Goal: Information Seeking & Learning: Compare options

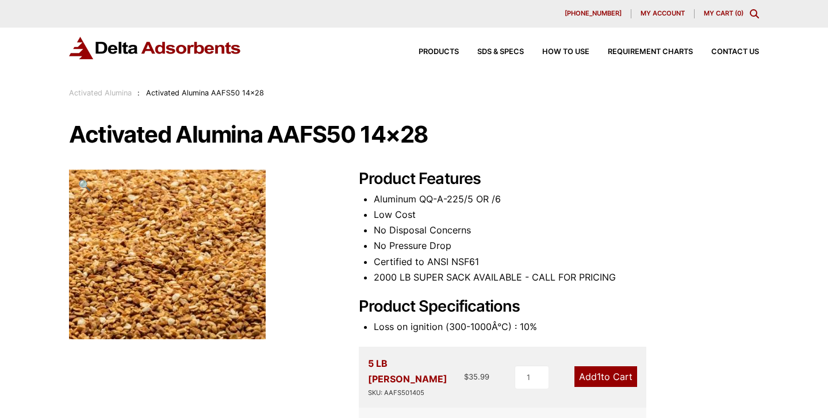
click at [435, 60] on div "Products SDS & SPECS How to Use Requirement Charts Contact Us" at bounding box center [580, 52] width 368 height 17
click at [435, 55] on span "Products" at bounding box center [439, 51] width 40 height 7
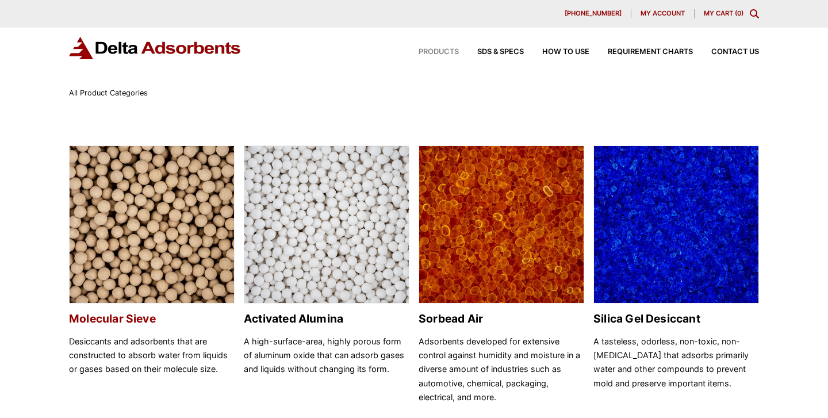
click at [148, 207] on img at bounding box center [152, 225] width 164 height 158
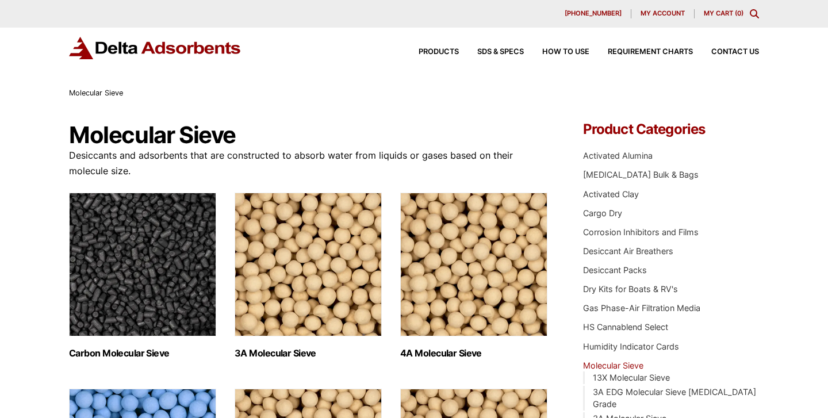
click at [149, 256] on img "Visit product category Carbon Molecular Sieve" at bounding box center [142, 265] width 147 height 144
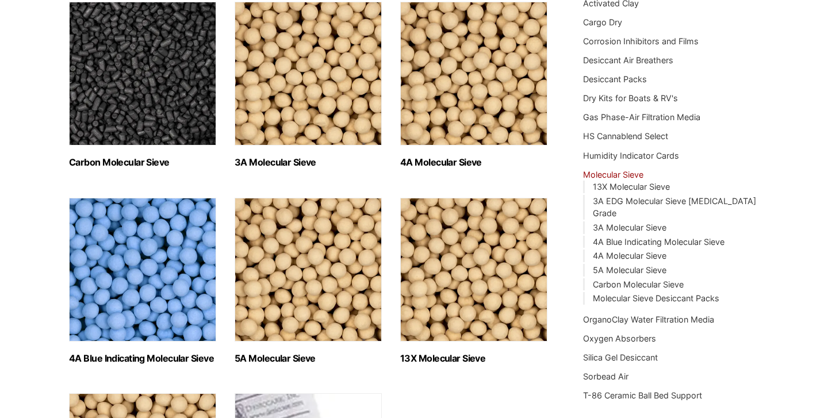
scroll to position [192, 0]
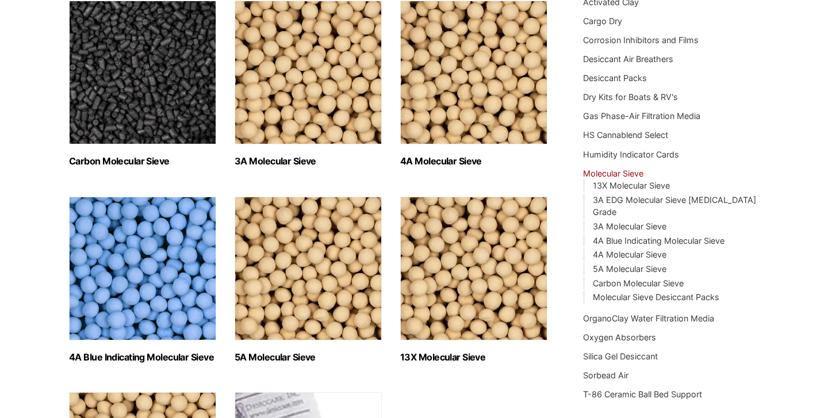
click at [160, 243] on img "Visit product category 4A Blue Indicating Molecular Sieve" at bounding box center [142, 269] width 147 height 144
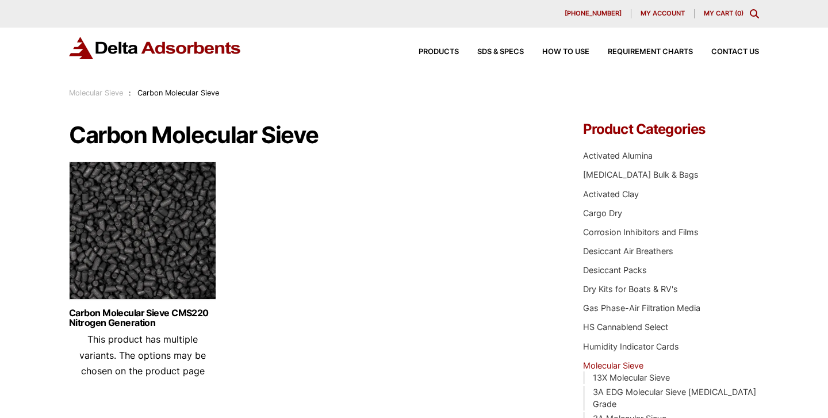
click at [154, 247] on img at bounding box center [142, 234] width 147 height 144
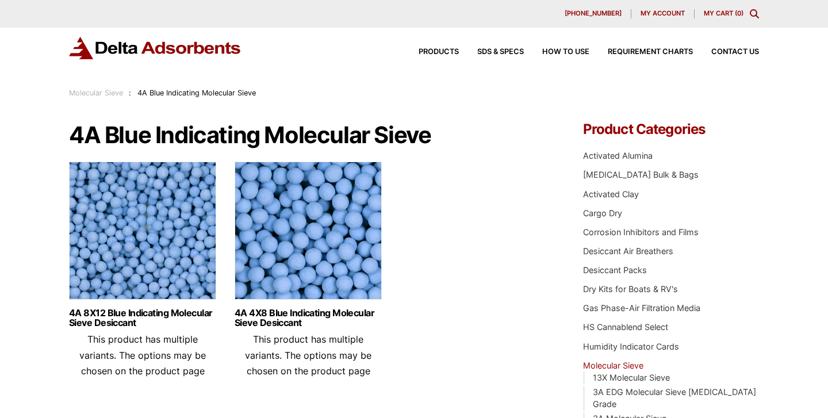
click at [194, 220] on img at bounding box center [142, 234] width 147 height 144
click at [275, 187] on img at bounding box center [308, 234] width 147 height 144
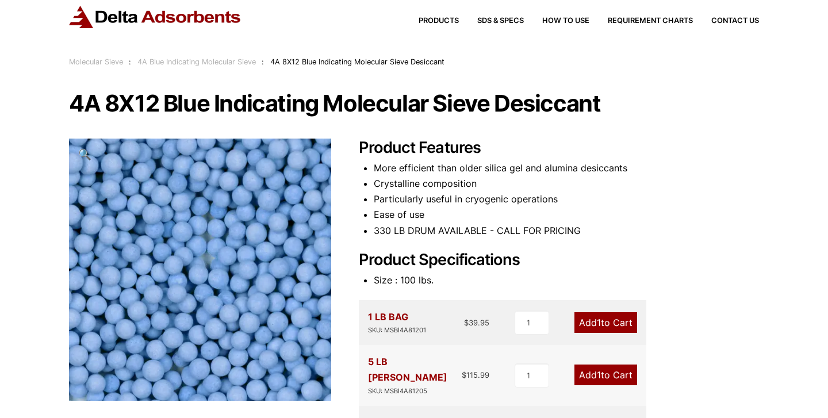
scroll to position [29, 0]
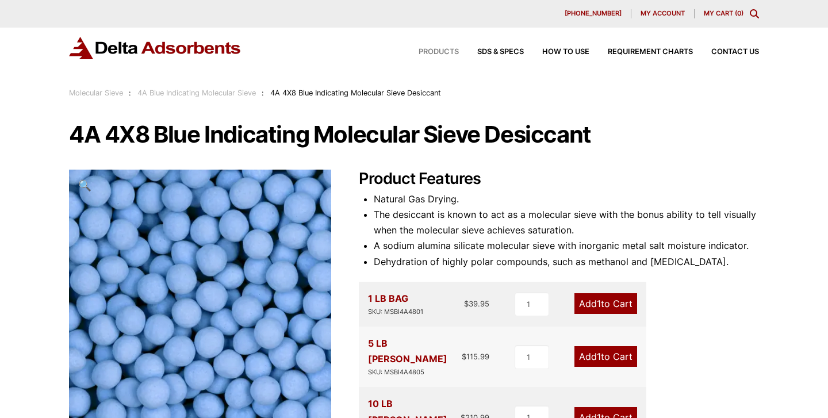
click at [422, 48] on span "Products" at bounding box center [439, 51] width 40 height 7
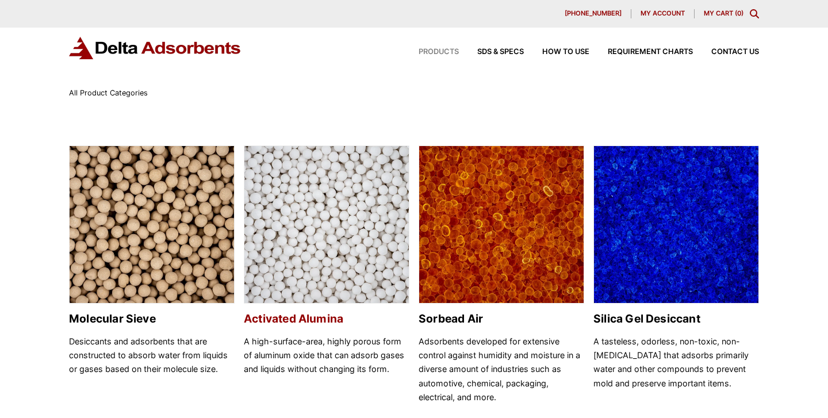
click at [292, 220] on img at bounding box center [326, 225] width 164 height 158
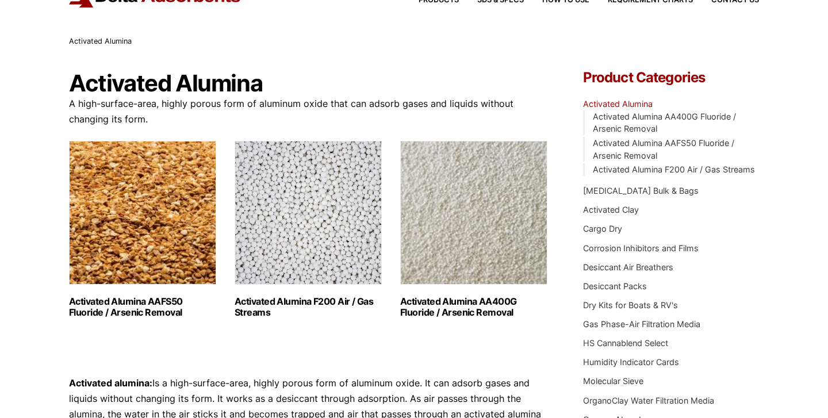
scroll to position [57, 0]
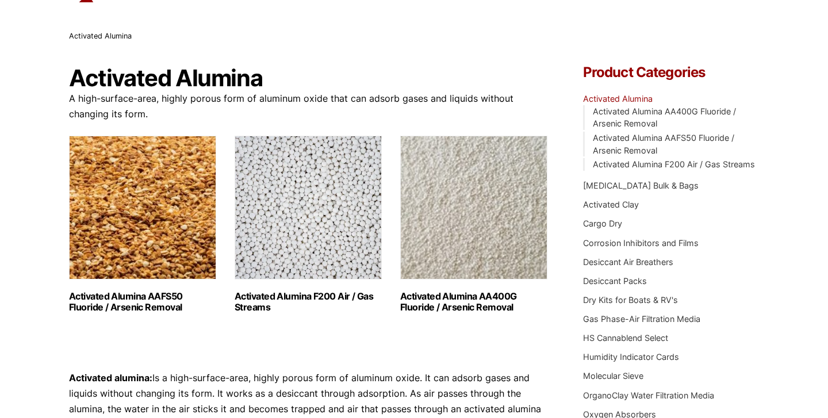
click at [172, 211] on img "Visit product category Activated Alumina AAFS50 Fluoride / Arsenic Removal" at bounding box center [142, 208] width 147 height 144
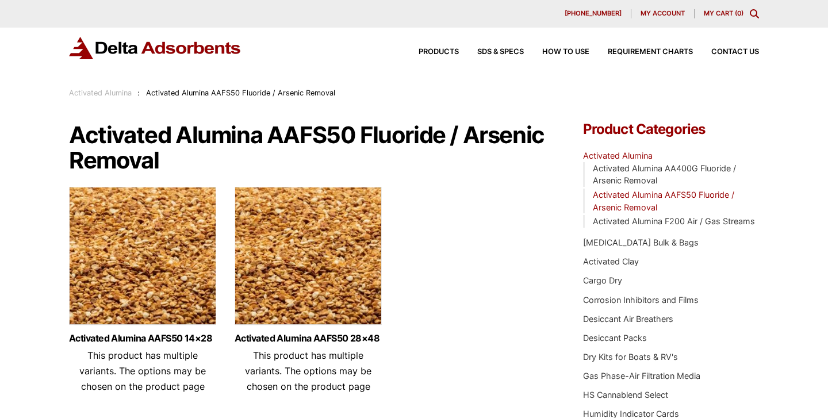
scroll to position [64, 0]
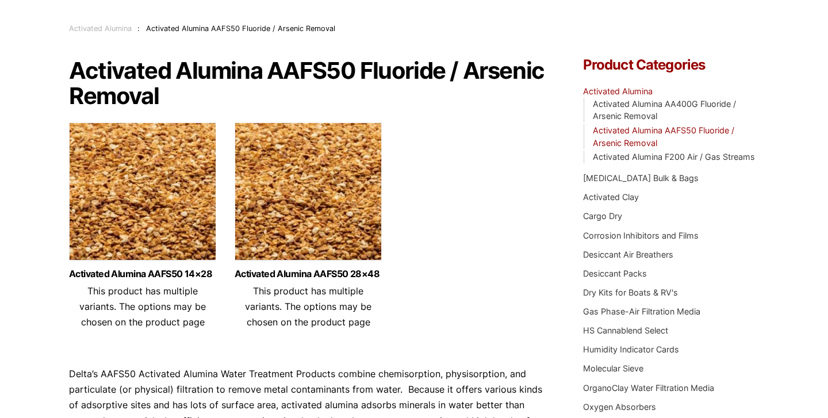
click at [174, 231] on img at bounding box center [142, 194] width 147 height 144
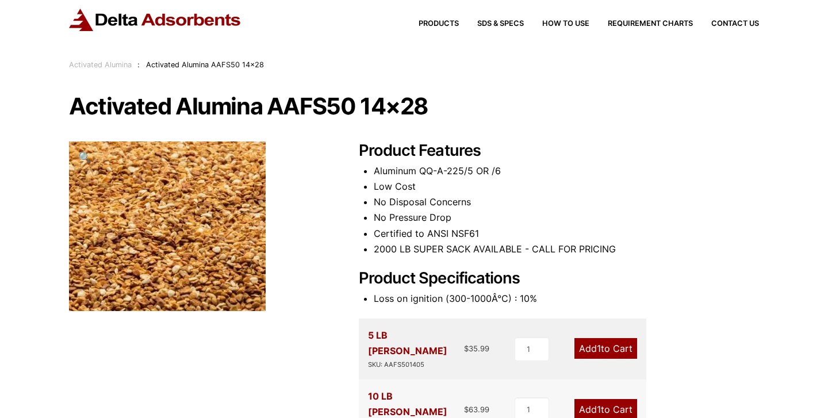
scroll to position [14, 0]
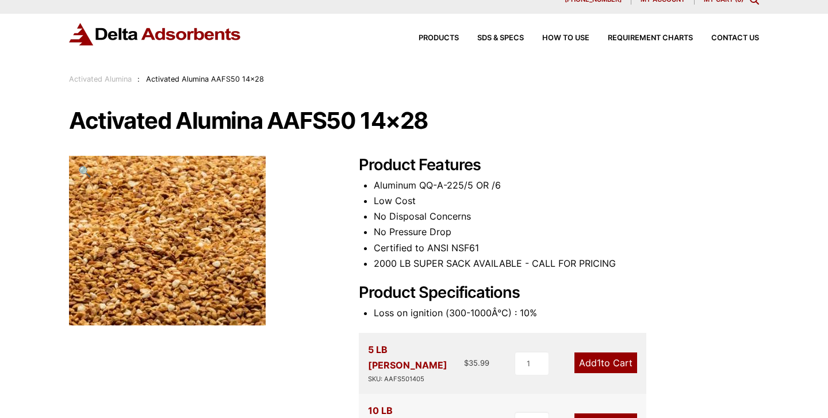
click at [711, 181] on li "Aluminum QQ-A-225/5 OR /6" at bounding box center [566, 186] width 385 height 16
click at [99, 74] on div "Activated Alumina : Activated Alumina AAFS50 14×28" at bounding box center [166, 79] width 195 height 13
click at [99, 78] on link "Activated Alumina" at bounding box center [100, 79] width 63 height 9
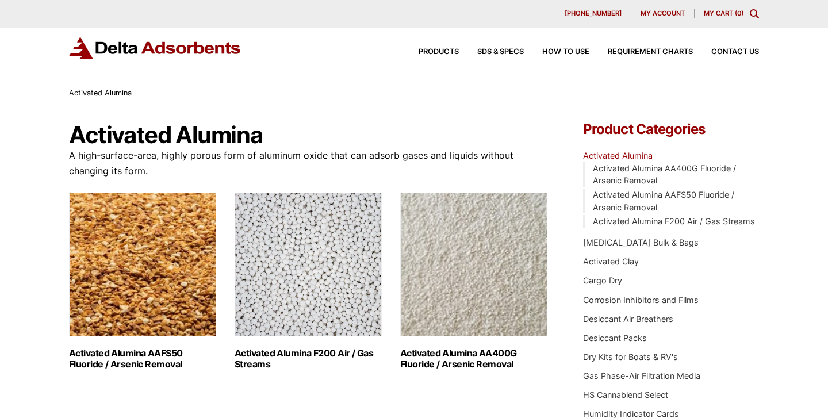
click at [165, 366] on h2 "Activated Alumina AAFS50 Fluoride / Arsenic Removal (2)" at bounding box center [142, 359] width 147 height 22
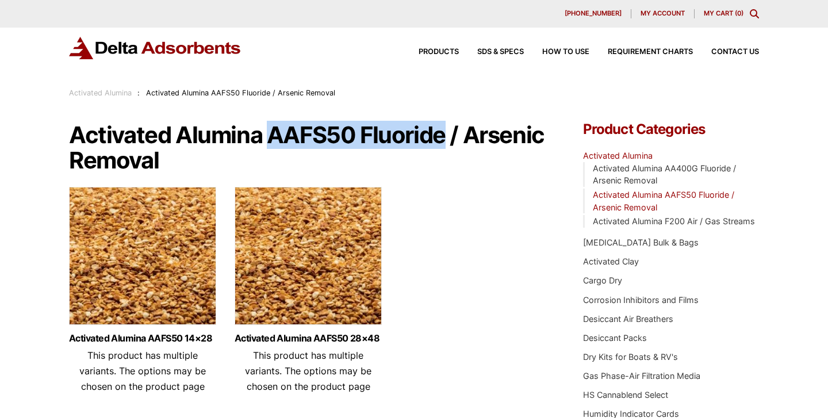
drag, startPoint x: 269, startPoint y: 133, endPoint x: 441, endPoint y: 139, distance: 172.0
click at [441, 139] on h1 "Activated Alumina AAFS50 Fluoride / Arsenic Removal" at bounding box center [308, 147] width 479 height 51
copy h1 "AAFS50 Fluoride"
click at [178, 282] on img at bounding box center [142, 259] width 147 height 144
click at [381, 141] on h1 "Activated Alumina AAFS50 Fluoride / Arsenic Removal" at bounding box center [308, 147] width 479 height 51
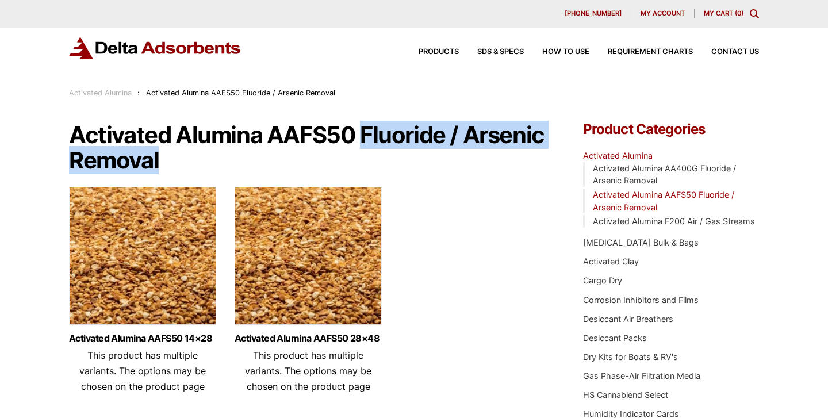
drag, startPoint x: 360, startPoint y: 137, endPoint x: 381, endPoint y: 158, distance: 29.3
click at [381, 158] on h1 "Activated Alumina AAFS50 Fluoride / Arsenic Removal" at bounding box center [308, 147] width 479 height 51
copy h1 "Fluoride / Arsenic Removal"
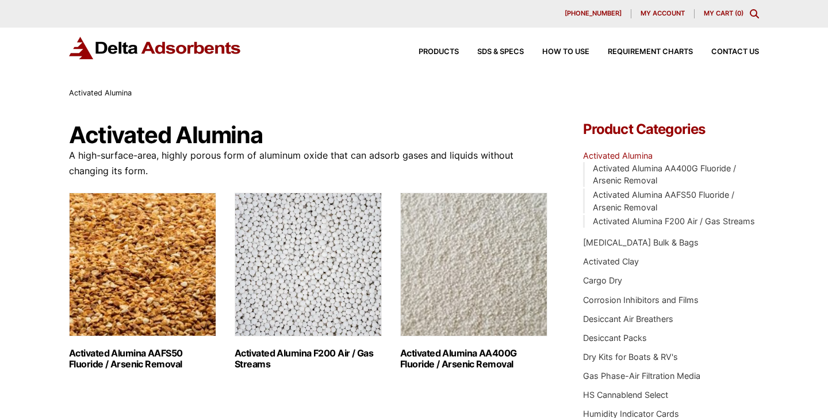
click at [156, 259] on img "Visit product category Activated Alumina AAFS50 Fluoride / Arsenic Removal" at bounding box center [142, 265] width 147 height 144
click at [470, 220] on img "Visit product category Activated Alumina AA400G Fluoride / Arsenic Removal" at bounding box center [473, 265] width 147 height 144
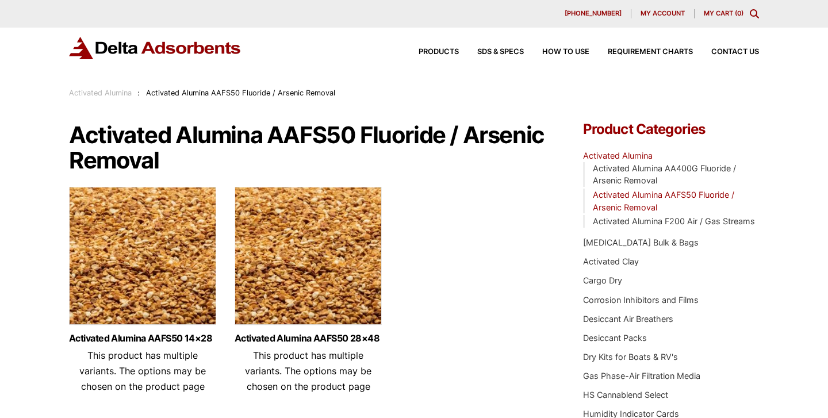
click at [197, 253] on img at bounding box center [142, 259] width 147 height 144
click at [312, 256] on img at bounding box center [308, 259] width 147 height 144
click at [358, 253] on img at bounding box center [308, 259] width 147 height 144
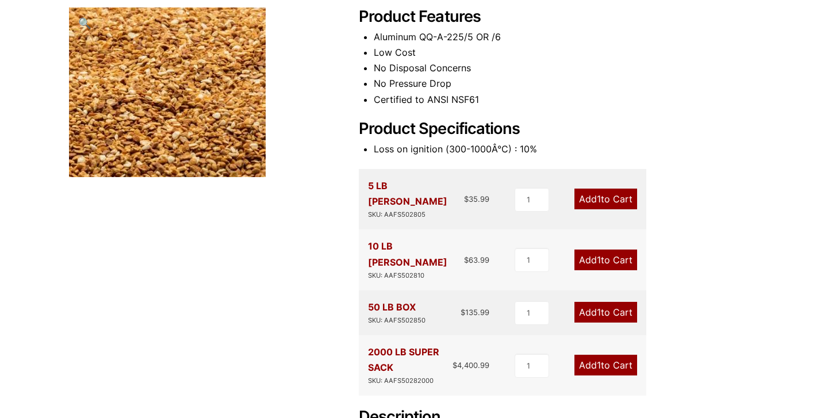
scroll to position [163, 0]
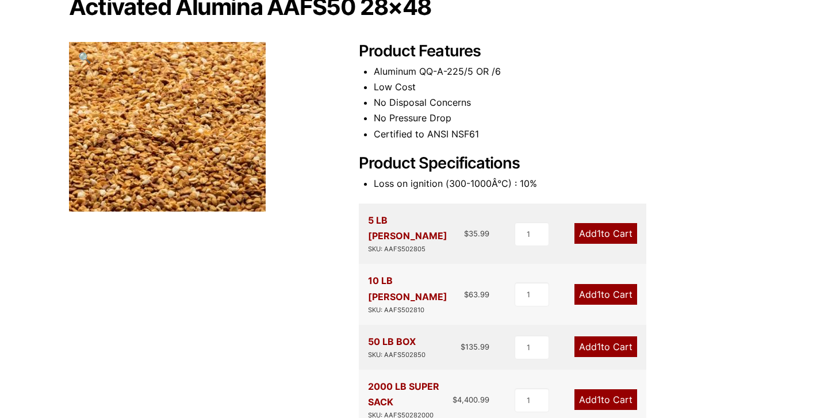
scroll to position [132, 0]
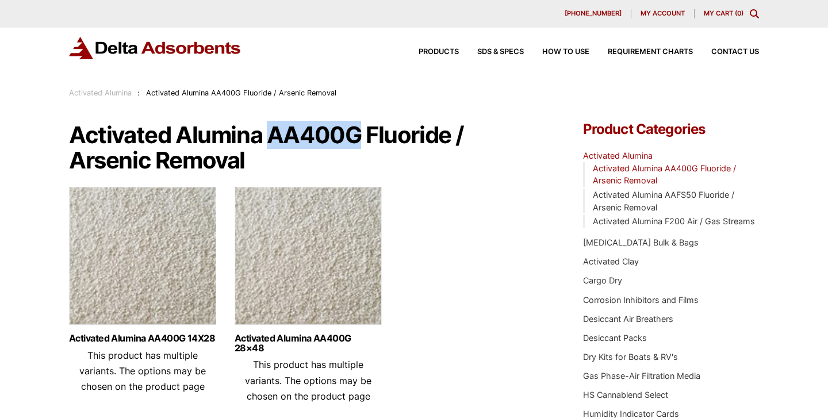
drag, startPoint x: 271, startPoint y: 140, endPoint x: 353, endPoint y: 137, distance: 82.2
click at [353, 137] on h1 "Activated Alumina AA400G Fluoride / Arsenic Removal" at bounding box center [308, 147] width 479 height 51
copy h1 "AA400G"
click at [182, 223] on img at bounding box center [142, 259] width 147 height 144
click at [318, 245] on img at bounding box center [308, 259] width 147 height 144
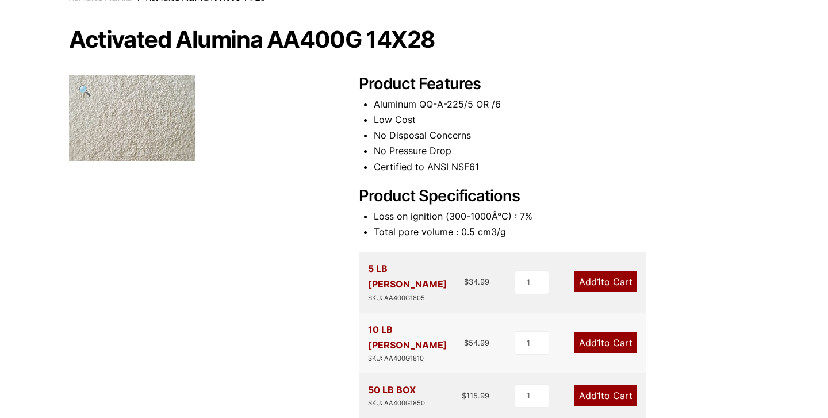
scroll to position [92, 0]
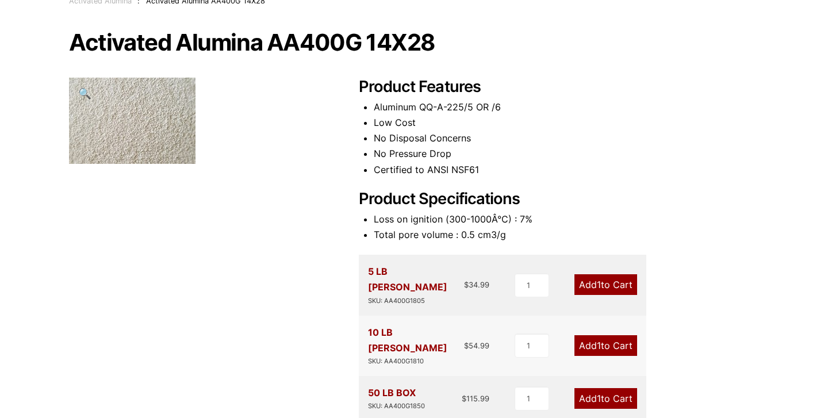
click at [643, 216] on li "Loss on ignition (300-1000Â°C) : 7%" at bounding box center [566, 220] width 385 height 16
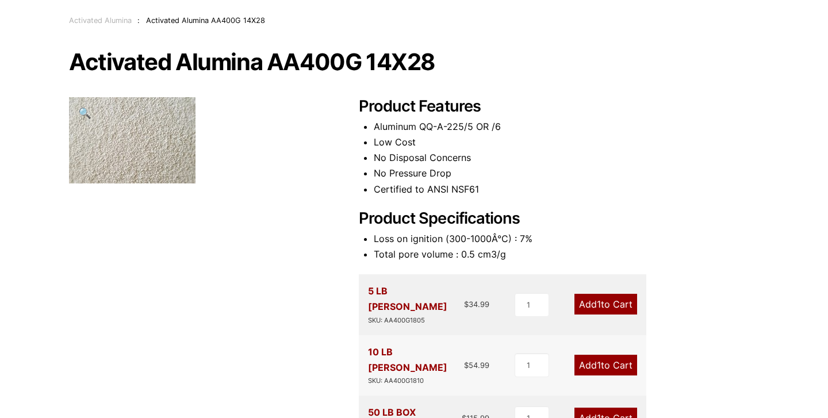
scroll to position [12, 0]
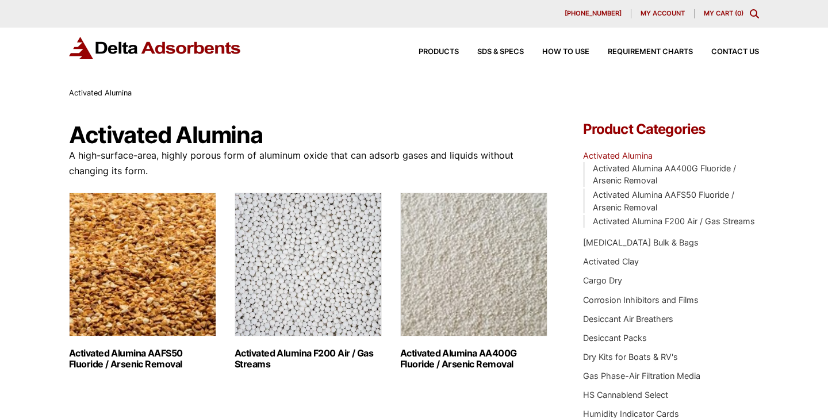
click at [331, 252] on img "Visit product category Activated Alumina F200 Air / Gas Streams" at bounding box center [308, 265] width 147 height 144
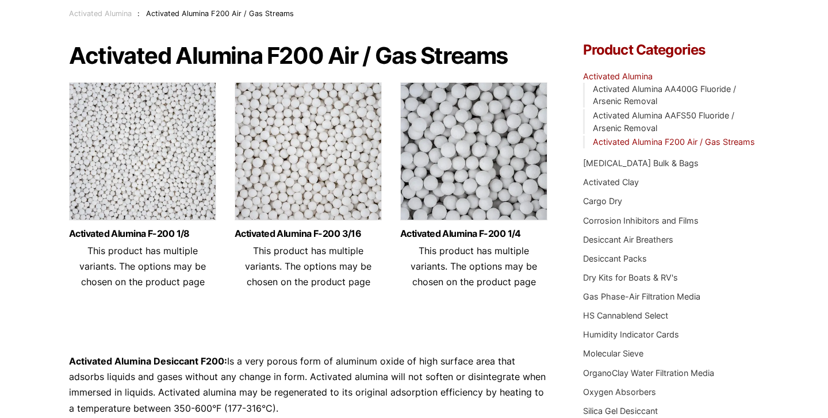
scroll to position [82, 0]
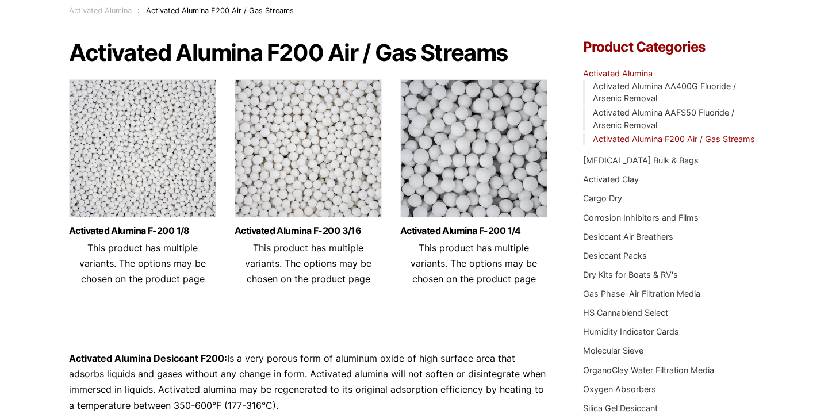
click at [199, 181] on img at bounding box center [142, 151] width 147 height 144
click at [289, 145] on img at bounding box center [308, 151] width 147 height 144
click at [451, 170] on img at bounding box center [473, 151] width 147 height 144
click at [155, 182] on img at bounding box center [142, 151] width 147 height 144
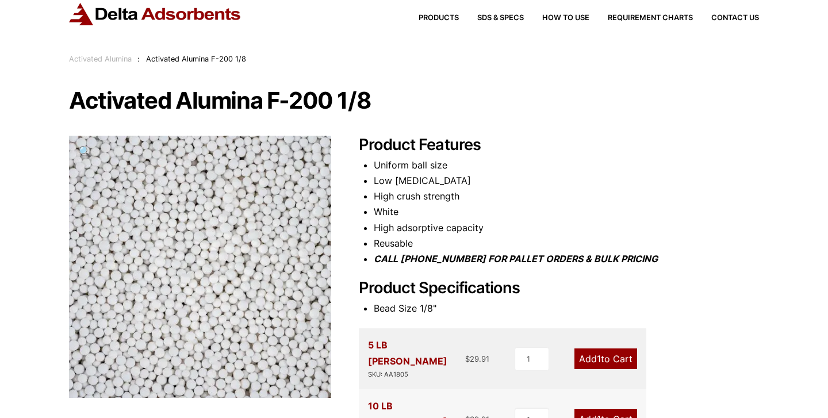
scroll to position [3, 0]
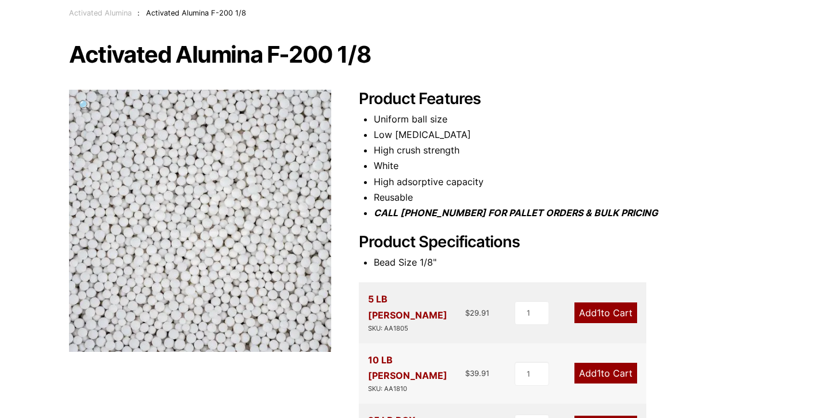
scroll to position [85, 0]
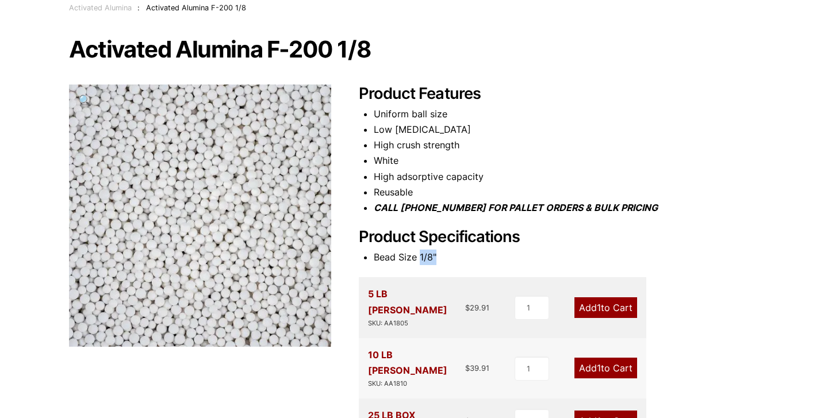
drag, startPoint x: 420, startPoint y: 256, endPoint x: 435, endPoint y: 255, distance: 14.4
click at [435, 255] on li "Bead Size 1/8"" at bounding box center [566, 258] width 385 height 16
copy li "1/8""
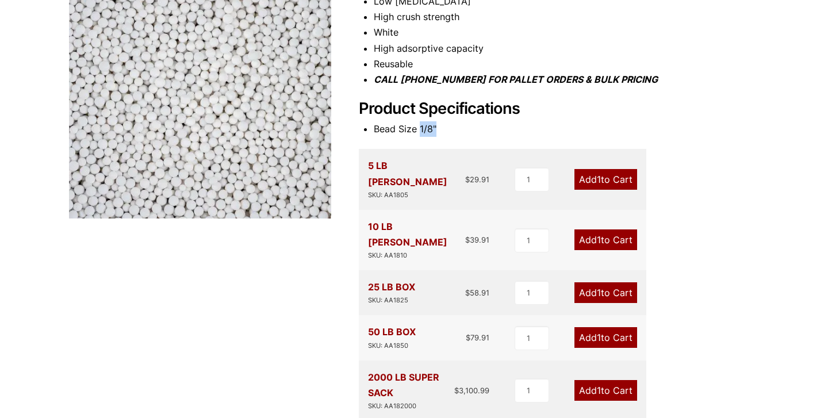
scroll to position [221, 0]
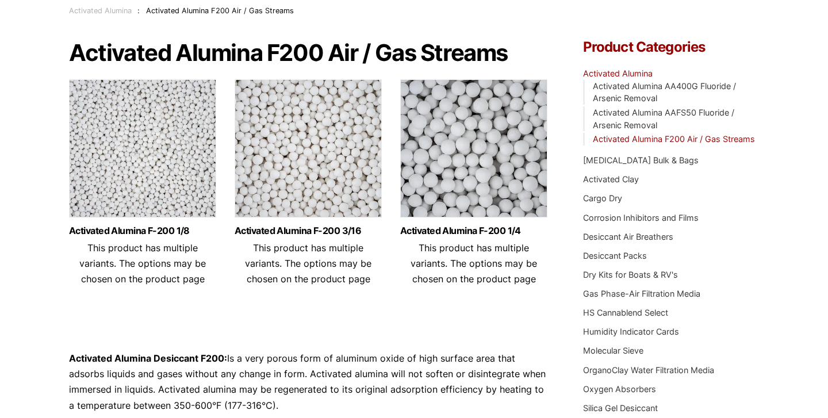
click at [320, 147] on img at bounding box center [308, 151] width 147 height 144
click at [492, 171] on img at bounding box center [473, 151] width 147 height 144
